Goal: Find specific page/section: Find specific page/section

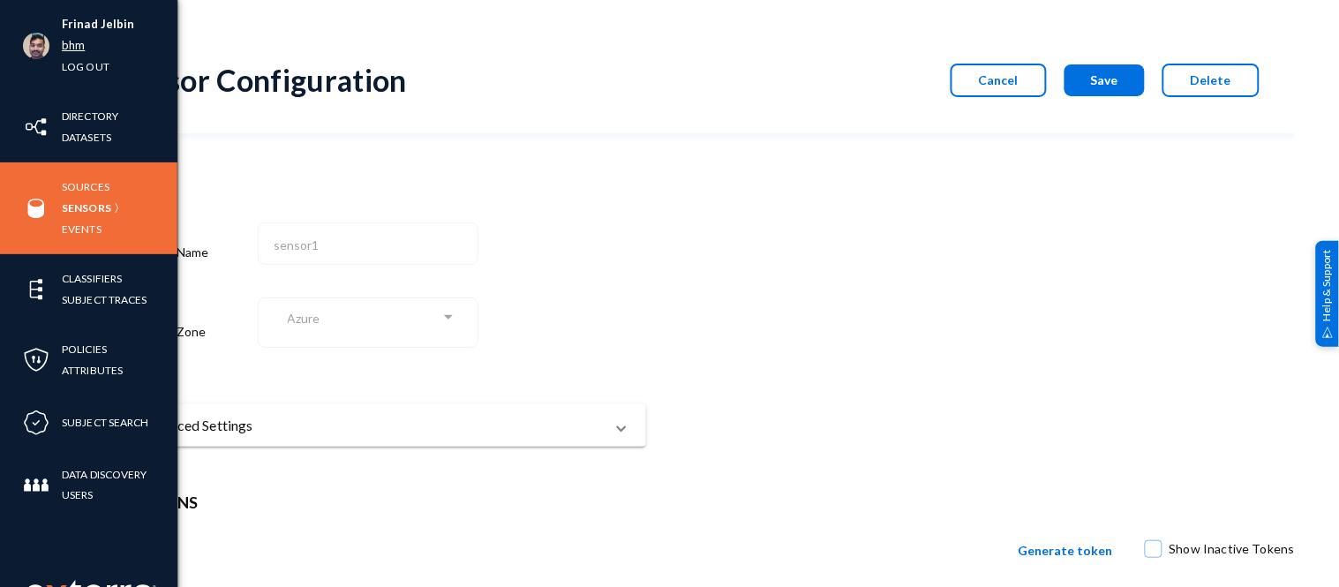
scroll to position [151, 0]
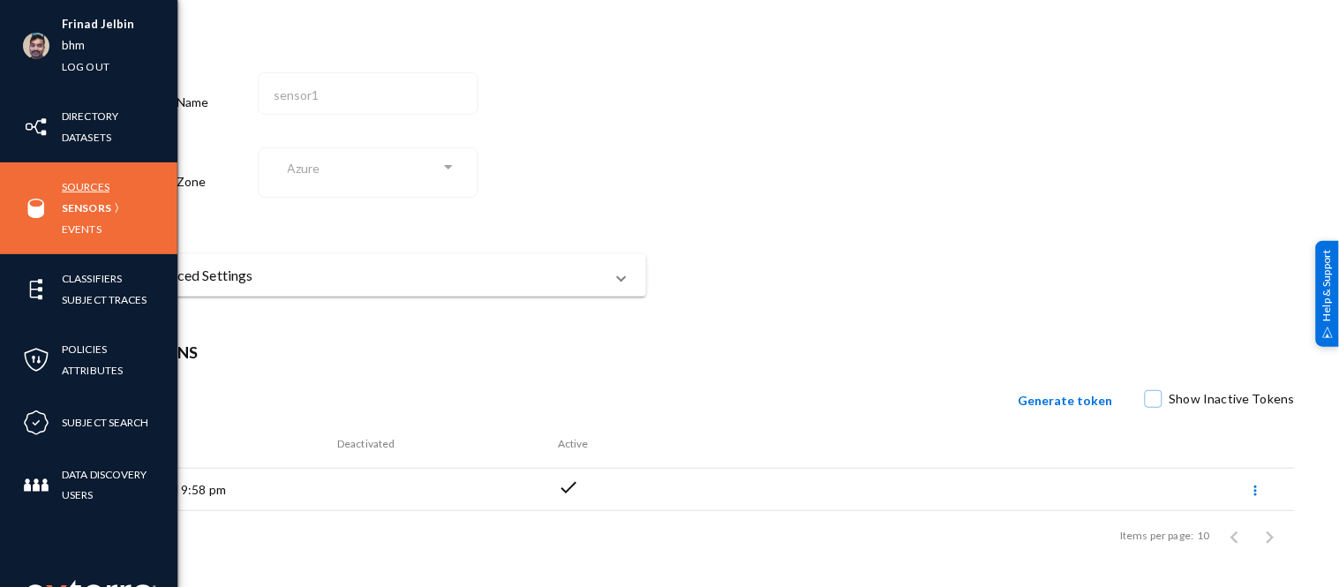
click at [80, 186] on link "Sources" at bounding box center [86, 187] width 48 height 20
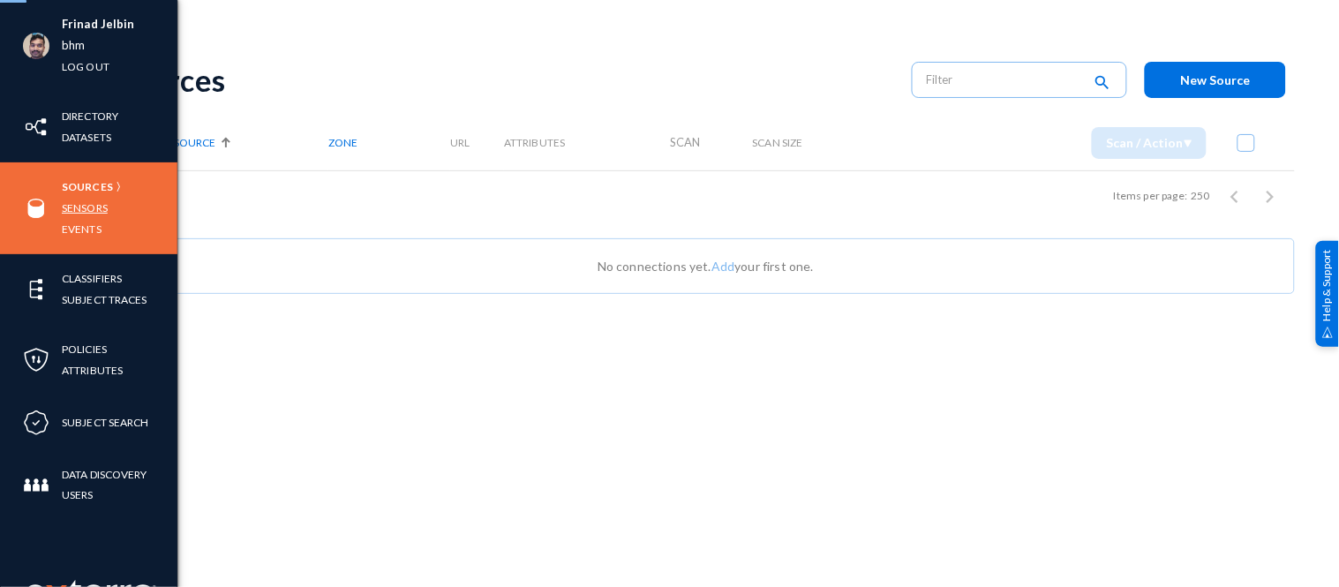
click at [87, 207] on link "Sensors" at bounding box center [85, 208] width 46 height 20
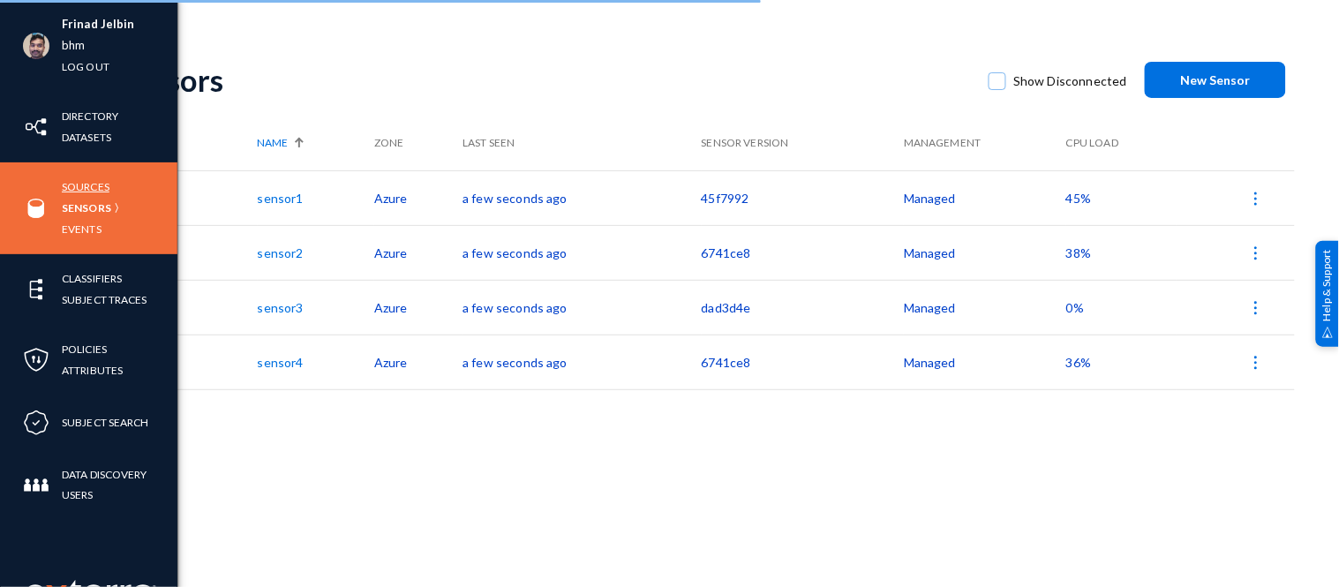
click at [93, 183] on link "Sources" at bounding box center [86, 187] width 48 height 20
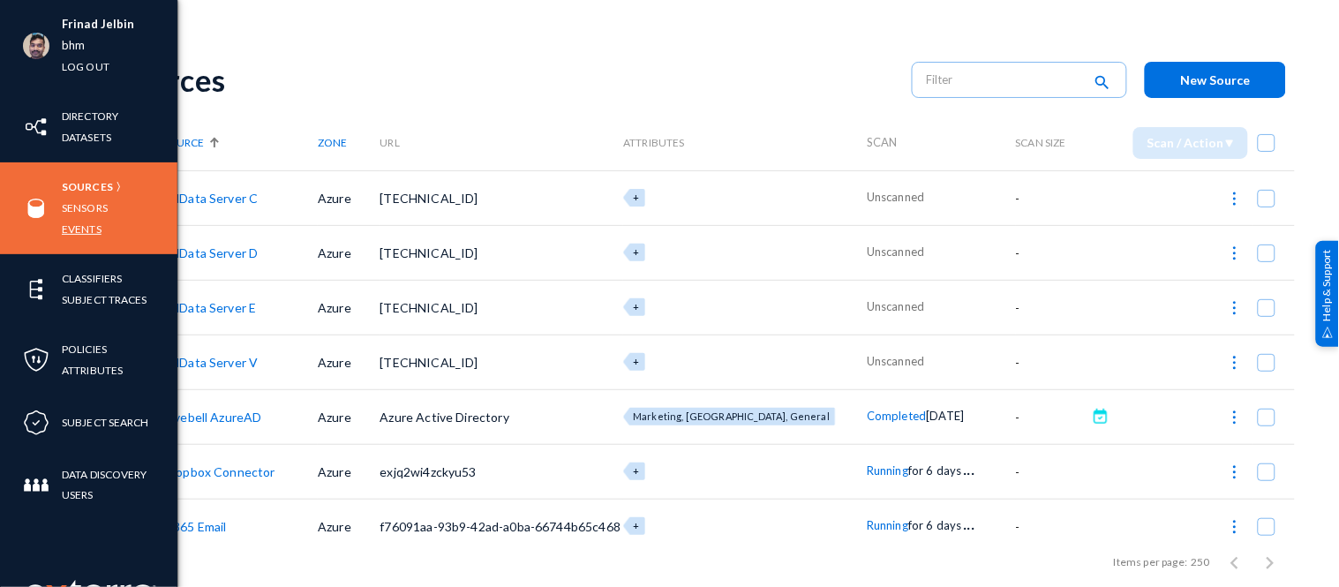
click at [90, 227] on link "Events" at bounding box center [82, 229] width 40 height 20
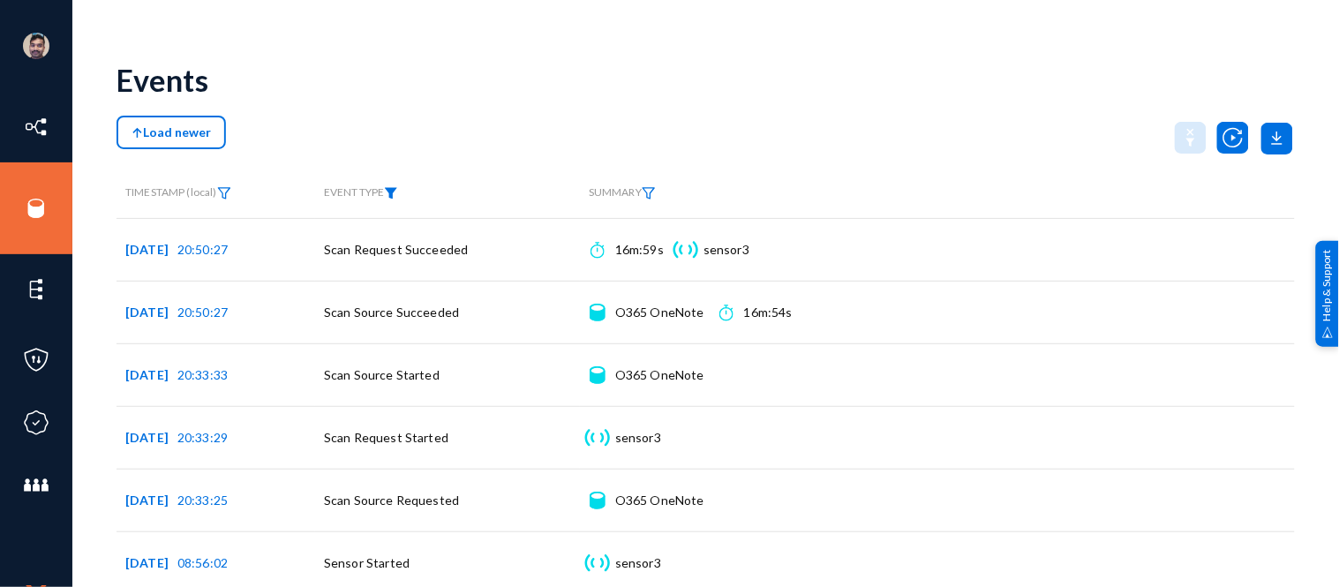
click at [394, 191] on img at bounding box center [391, 193] width 14 height 12
click at [397, 250] on span at bounding box center [409, 249] width 117 height 16
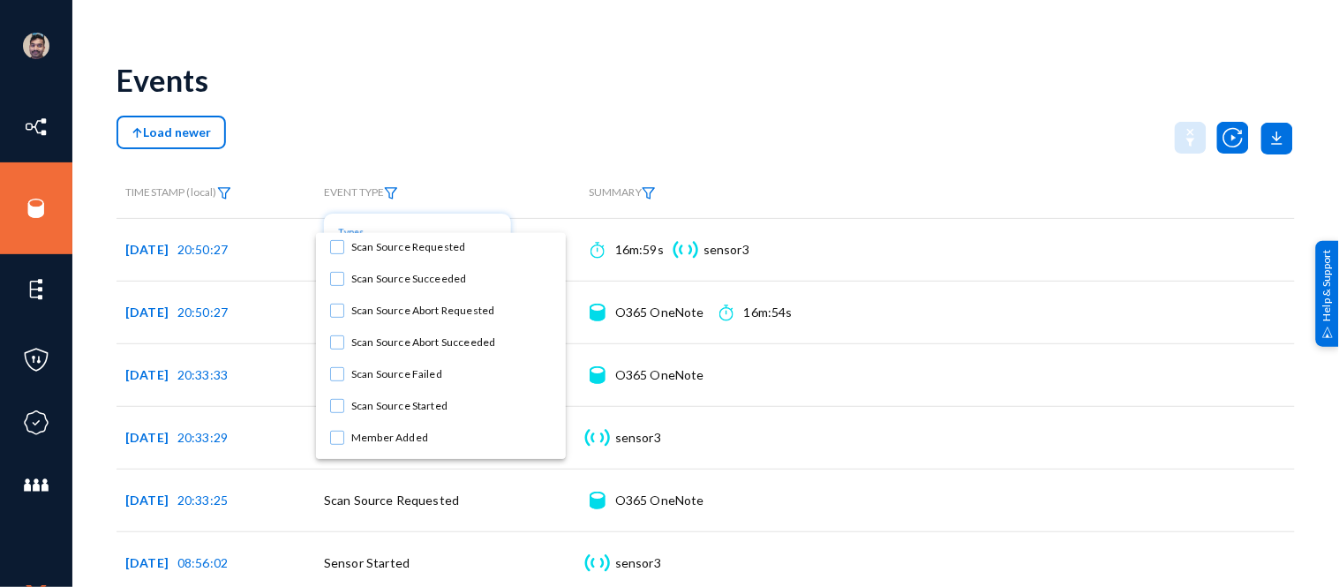
scroll to position [162, 0]
click at [332, 373] on mat-pseudo-checkbox at bounding box center [337, 373] width 14 height 14
click at [841, 108] on div at bounding box center [669, 293] width 1339 height 587
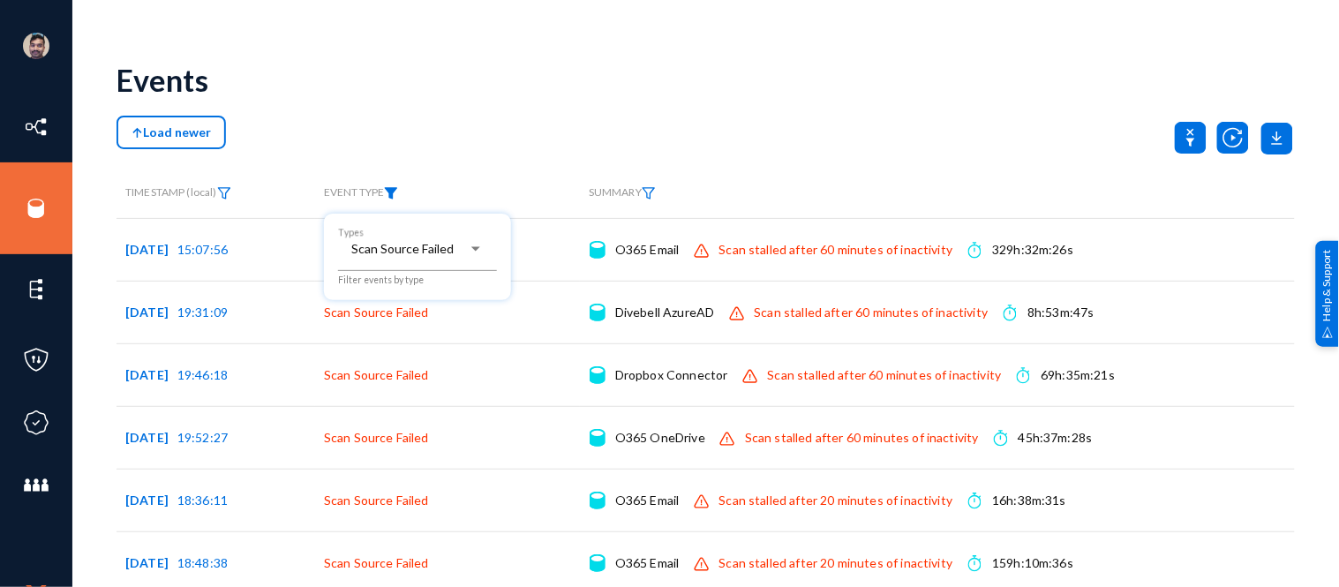
click at [802, 180] on div at bounding box center [669, 293] width 1339 height 587
